Goal: Information Seeking & Learning: Learn about a topic

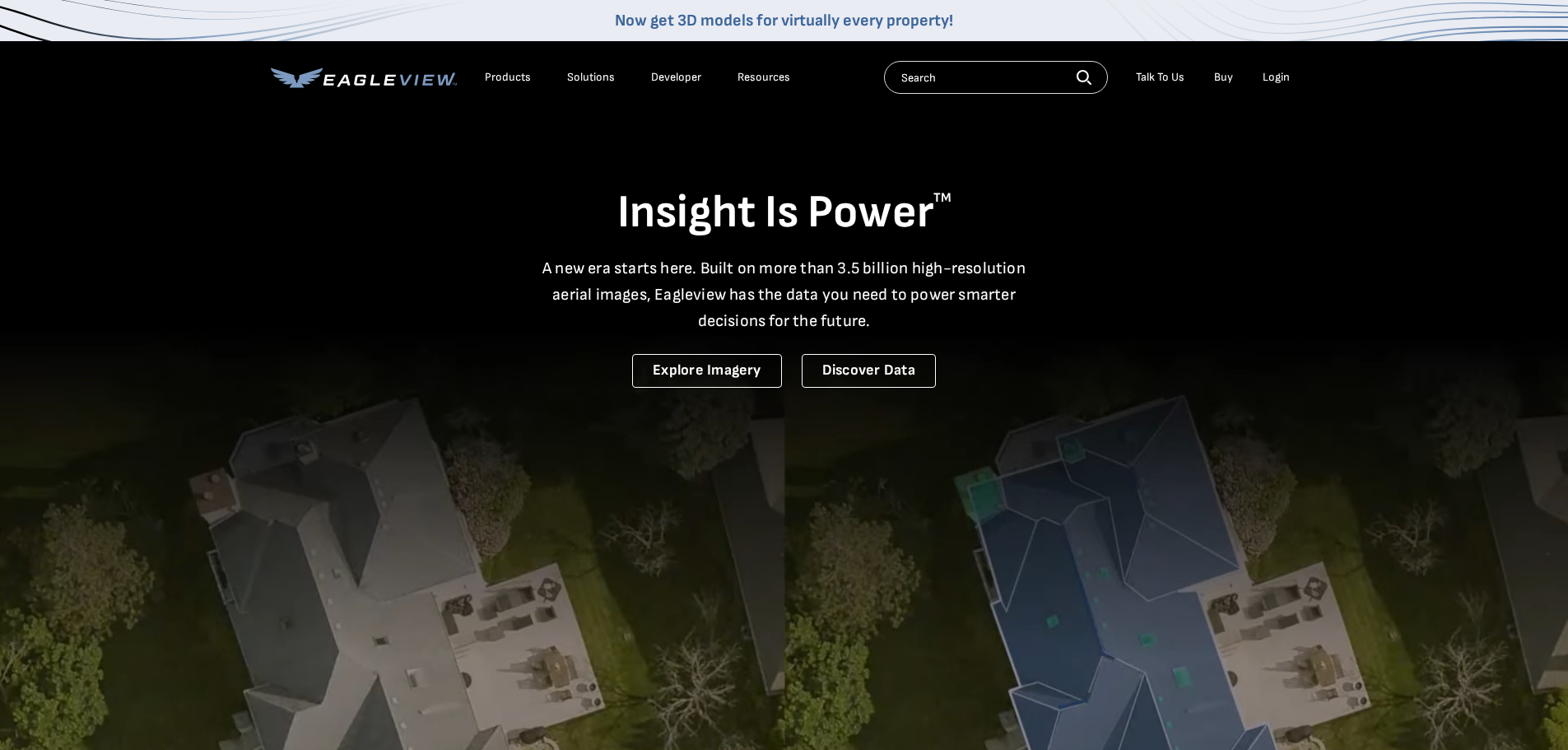
click at [518, 76] on div "Products" at bounding box center [507, 77] width 46 height 15
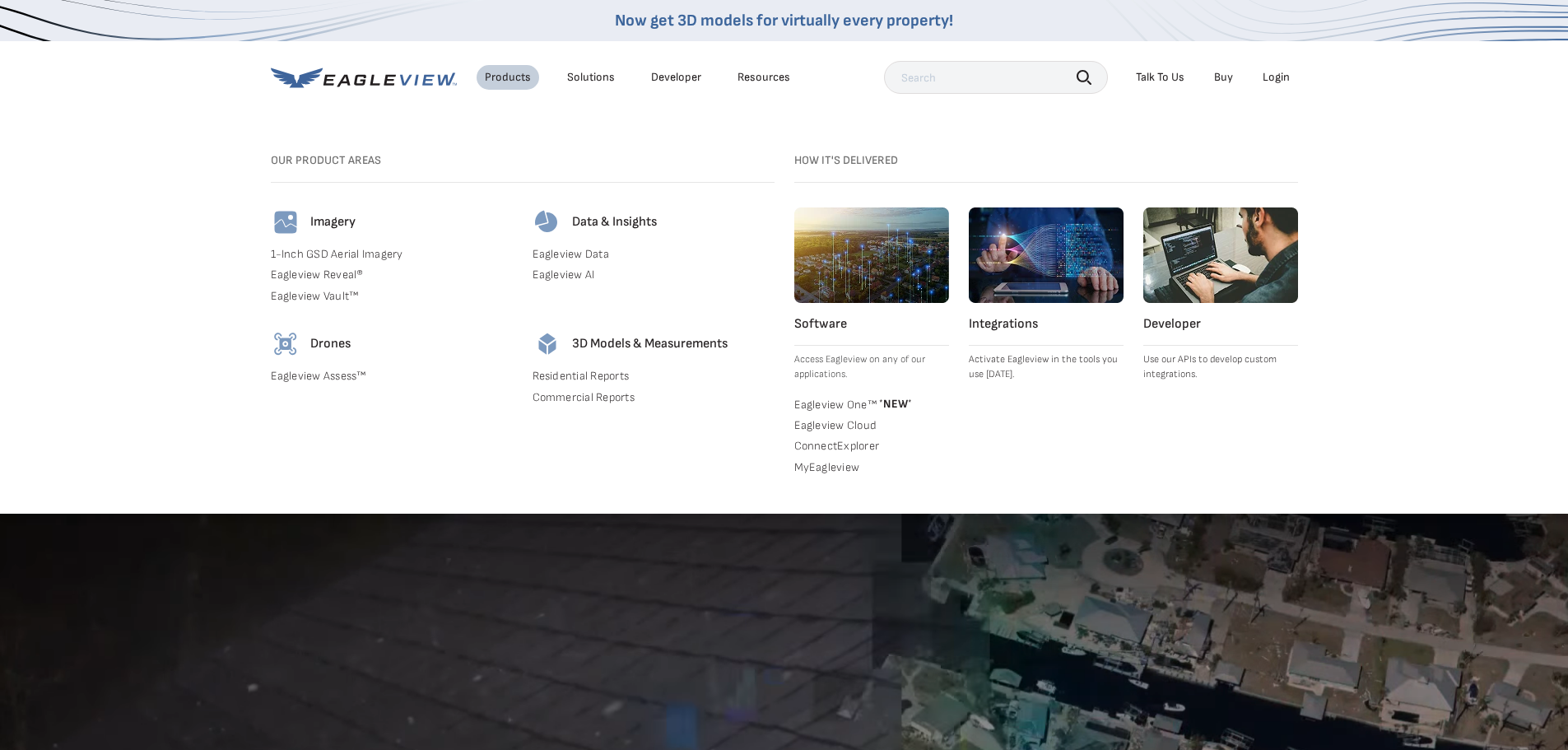
click at [768, 77] on div "Resources" at bounding box center [764, 77] width 53 height 15
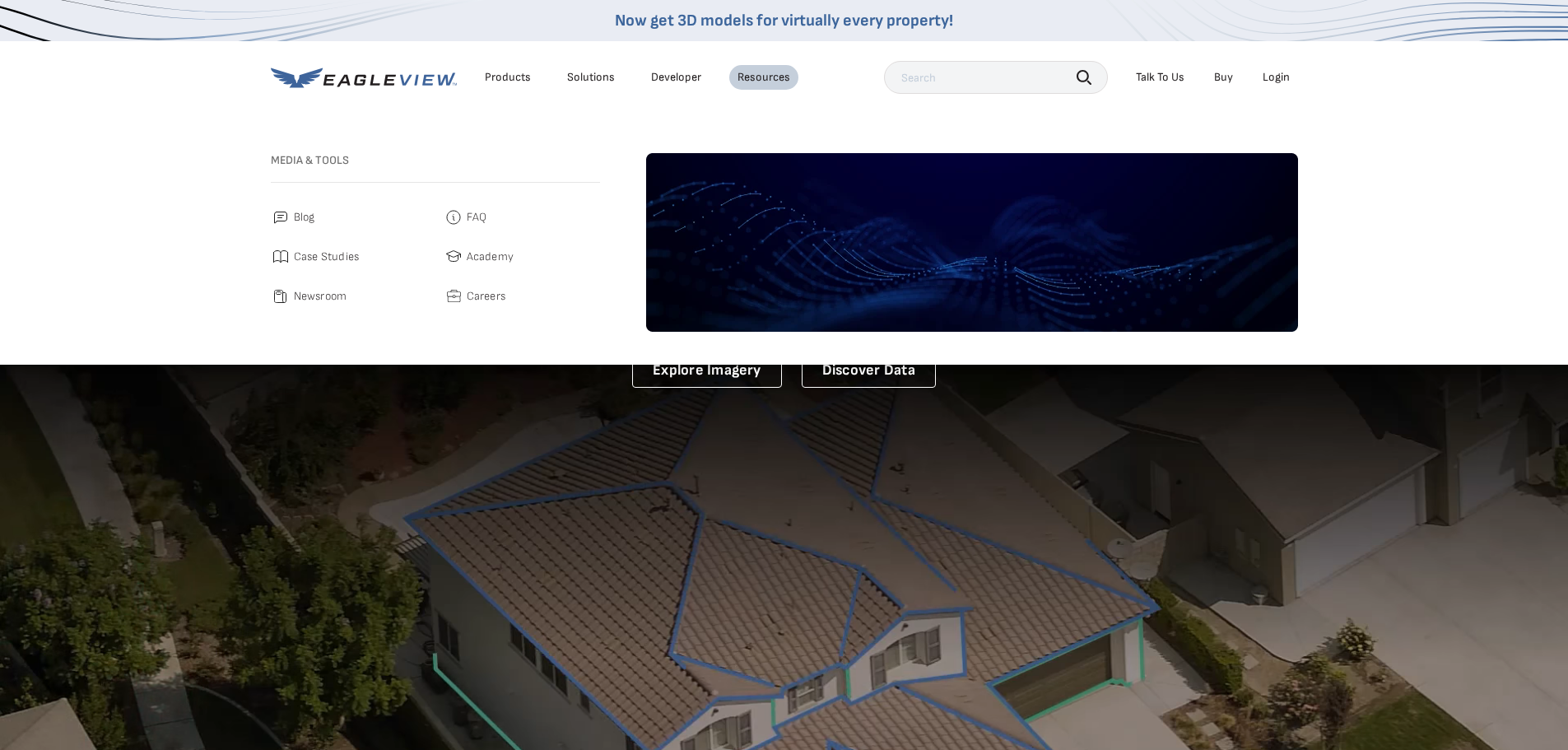
click at [469, 254] on span "Academy" at bounding box center [490, 256] width 48 height 20
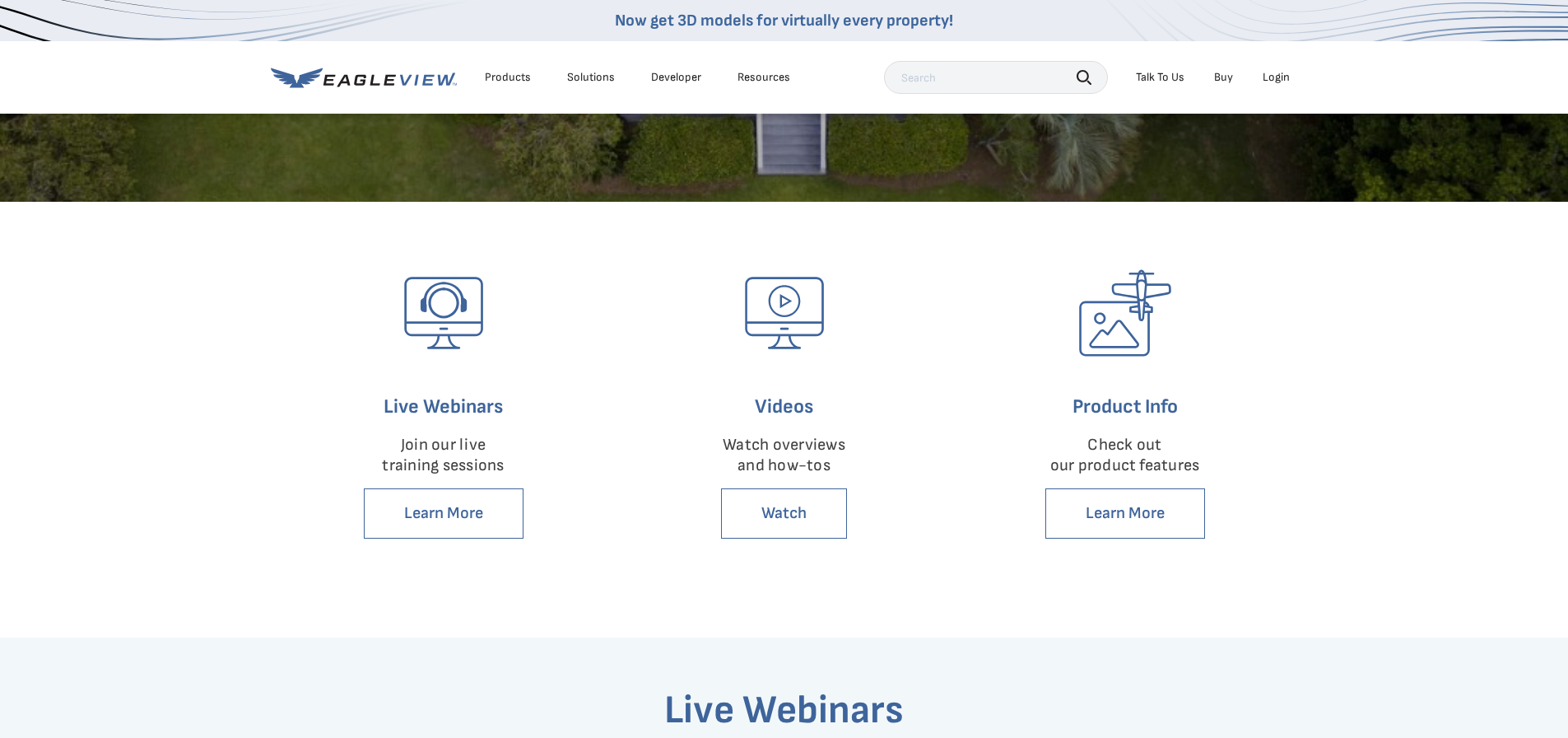
scroll to position [329, 0]
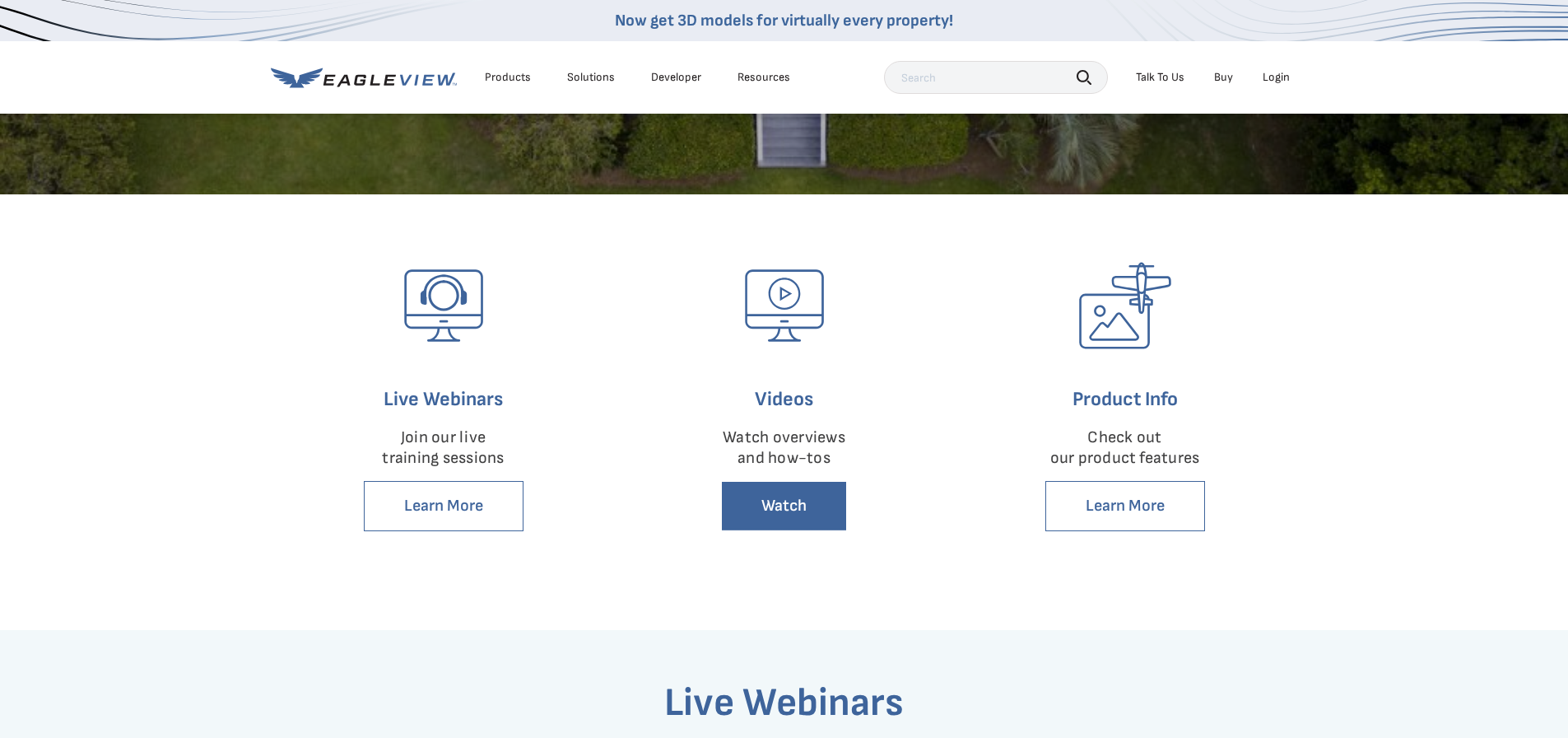
click at [792, 519] on link "Watch" at bounding box center [784, 506] width 126 height 50
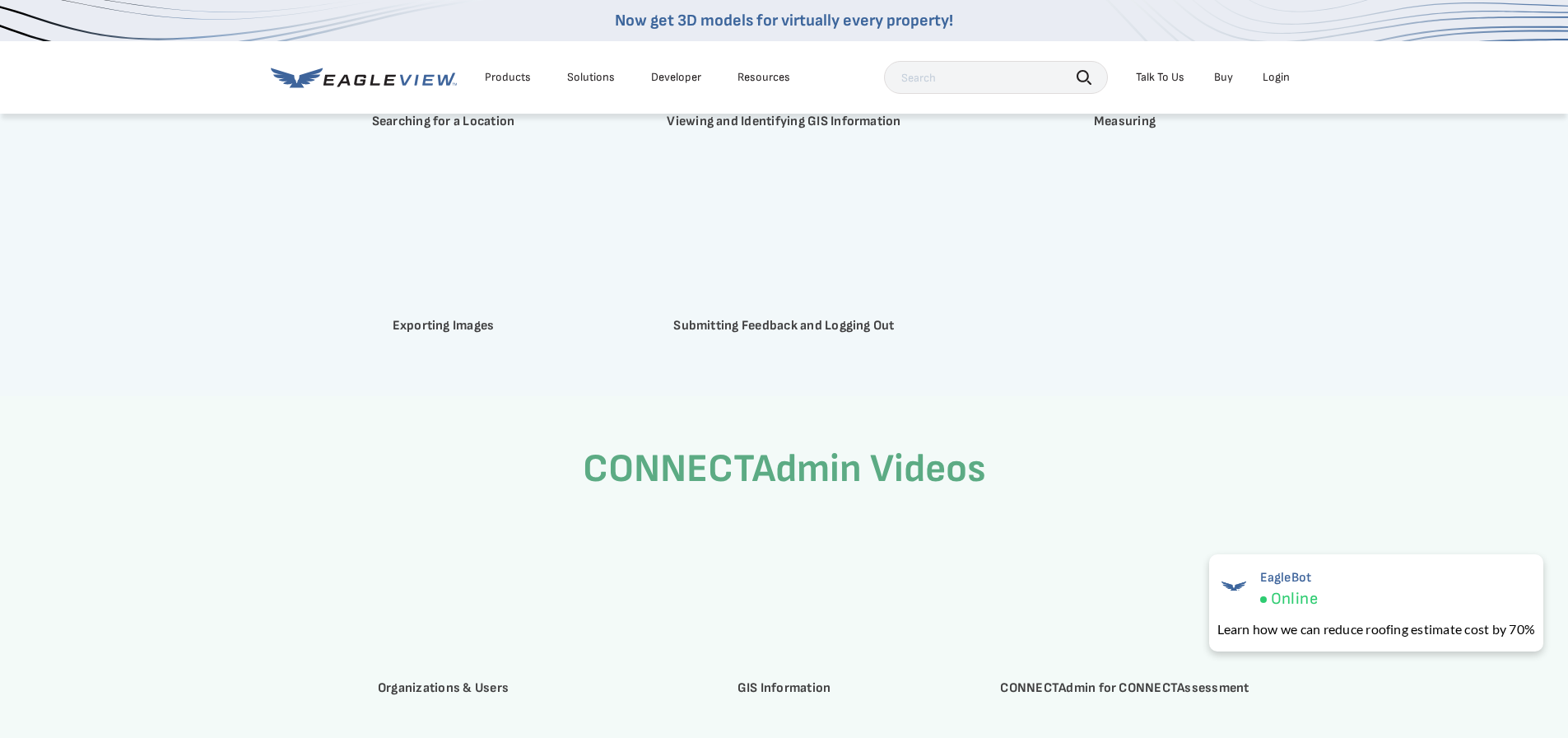
scroll to position [4403, 0]
